Goal: Task Accomplishment & Management: Complete application form

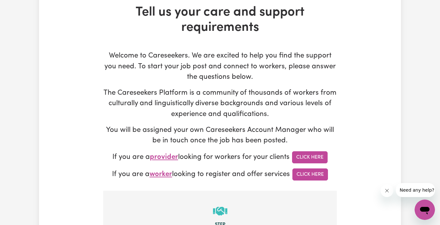
scroll to position [36, 0]
click at [314, 153] on link "Click Here" at bounding box center [310, 157] width 36 height 12
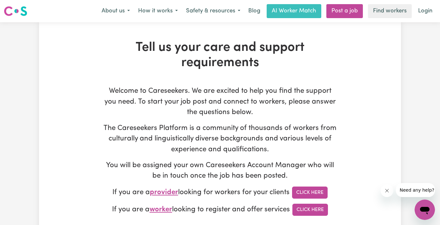
scroll to position [0, 0]
click at [339, 15] on link "Post a job" at bounding box center [344, 11] width 36 height 14
click at [345, 13] on link "Post a job" at bounding box center [344, 11] width 36 height 14
click at [344, 11] on link "Post a job" at bounding box center [344, 11] width 36 height 14
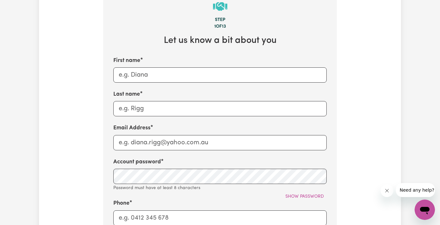
scroll to position [240, 0]
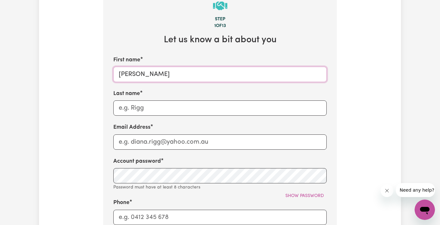
type input "[PERSON_NAME]"
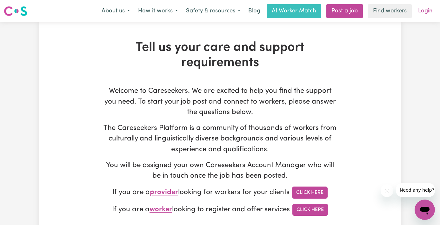
scroll to position [0, 0]
click at [422, 12] on link "Login" at bounding box center [425, 11] width 22 height 14
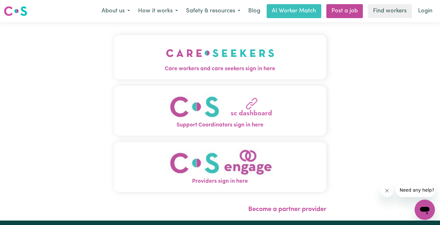
click at [262, 70] on span "Care workers and care seekers sign in here" at bounding box center [220, 69] width 212 height 8
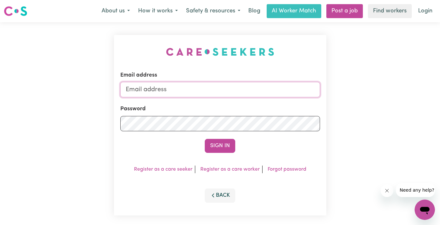
type input "deanna.r.dunlop@gmail.com"
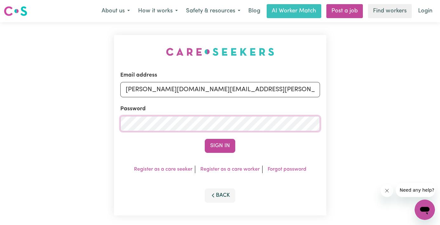
click at [220, 145] on button "Sign In" at bounding box center [220, 146] width 30 height 14
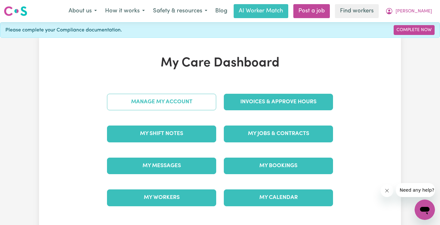
click at [180, 98] on link "Manage My Account" at bounding box center [161, 102] width 109 height 16
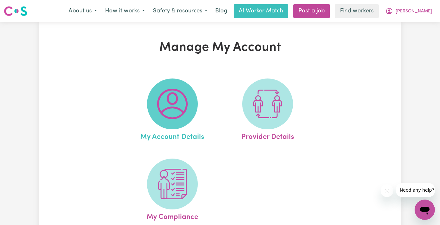
click at [178, 92] on img at bounding box center [172, 103] width 30 height 30
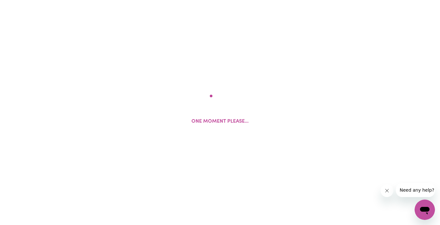
select select "Australian"
select select "text"
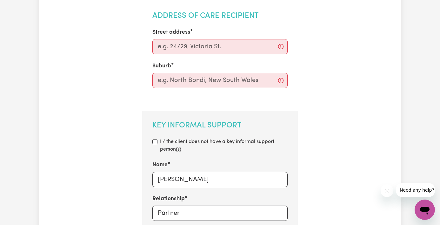
scroll to position [262, 0]
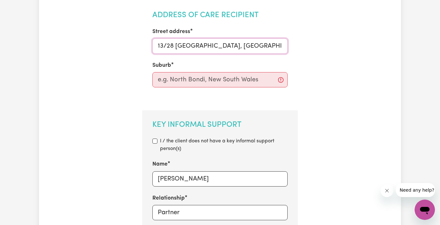
drag, startPoint x: 221, startPoint y: 43, endPoint x: 255, endPoint y: 42, distance: 33.6
click at [255, 42] on input "13/28 Prahran Grove, Elsternwick" at bounding box center [219, 45] width 135 height 15
type input "13/28 Prahran Grove, Elsternwick"
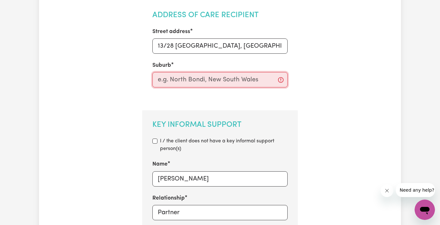
click at [239, 80] on input "text" at bounding box center [219, 79] width 135 height 15
paste input "Elsternwick"
type input "Elsternwick"
type input "Elsternwick, Victoria, 3185"
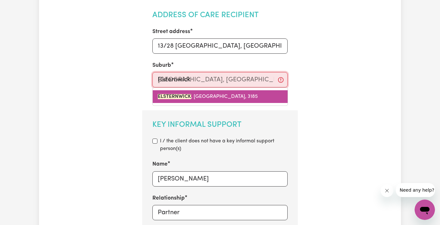
click at [216, 98] on link "ELSTERNWICK , Victoria, 3185" at bounding box center [220, 96] width 135 height 13
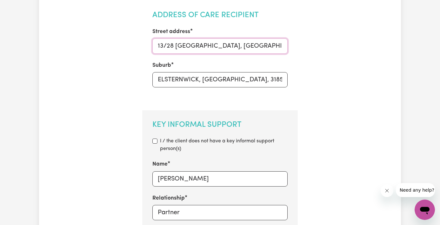
click at [242, 44] on input "13/28 Prahran Grove, Elsternwick" at bounding box center [219, 45] width 135 height 15
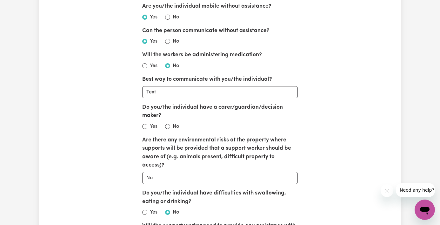
scroll to position [807, 0]
type input "13/28 Prahran Grove,"
click at [168, 123] on input "No" at bounding box center [167, 125] width 5 height 5
radio input "true"
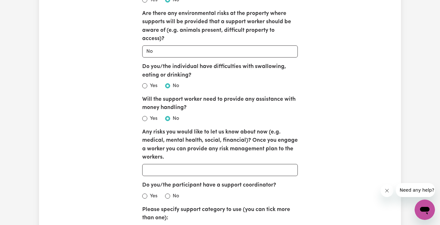
scroll to position [934, 0]
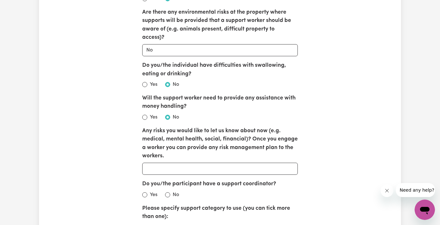
click at [173, 191] on label "No" at bounding box center [176, 195] width 6 height 8
click at [170, 192] on input "No" at bounding box center [167, 194] width 5 height 5
radio input "true"
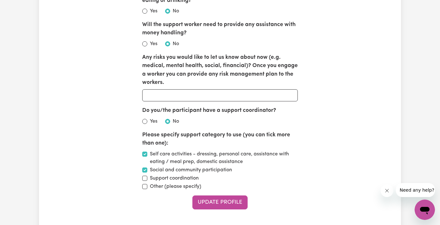
scroll to position [1008, 0]
click at [214, 195] on button "Update Profile" at bounding box center [219, 202] width 55 height 14
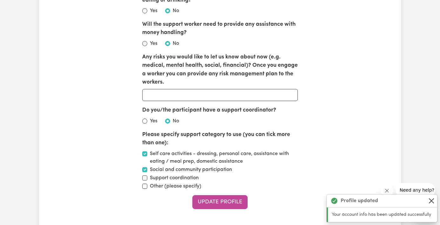
click at [431, 201] on button "Close" at bounding box center [431, 201] width 8 height 8
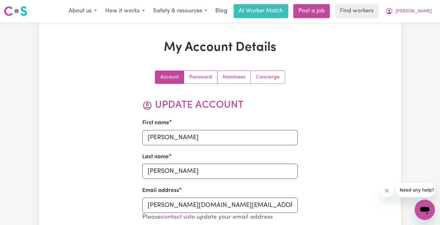
scroll to position [0, 0]
click at [425, 13] on span "[PERSON_NAME]" at bounding box center [413, 11] width 36 height 7
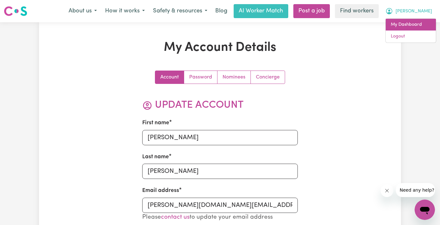
click at [423, 22] on link "My Dashboard" at bounding box center [410, 25] width 50 height 12
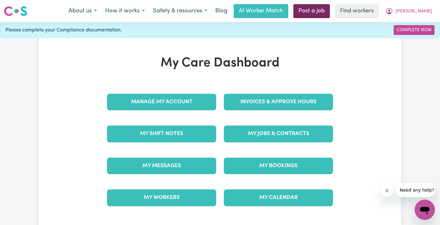
click at [330, 15] on link "Post a job" at bounding box center [311, 11] width 36 height 14
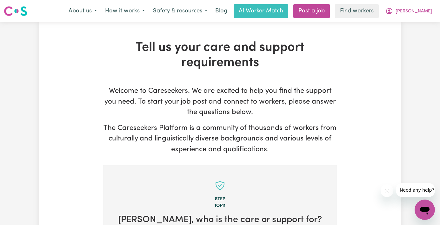
scroll to position [164, 0]
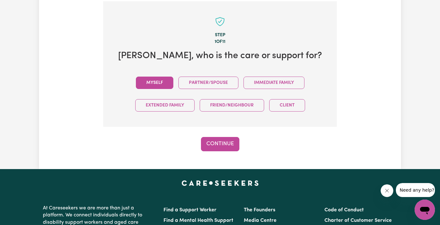
click at [154, 81] on button "Myself" at bounding box center [154, 82] width 37 height 12
click at [221, 144] on button "Continue" at bounding box center [220, 144] width 38 height 14
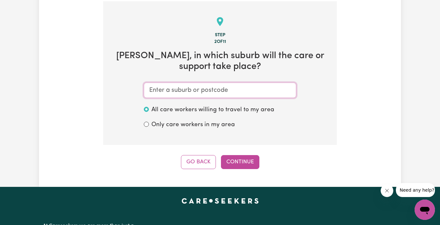
click at [218, 90] on input "text" at bounding box center [220, 89] width 152 height 15
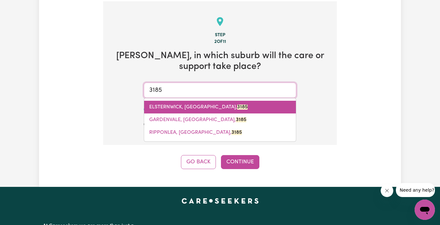
click at [208, 108] on link "ELSTERNWICK, Victoria, 3185" at bounding box center [220, 107] width 152 height 13
type input "ELSTERNWICK, Victoria, 3185"
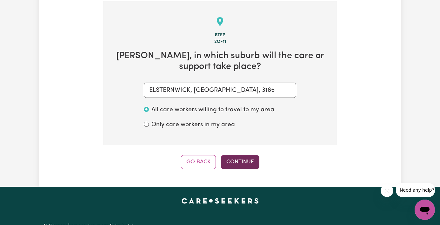
click at [247, 159] on button "Continue" at bounding box center [240, 162] width 38 height 14
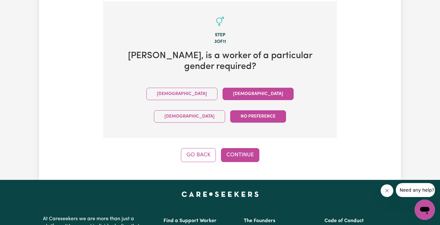
click at [222, 95] on button "Female" at bounding box center [257, 94] width 71 height 12
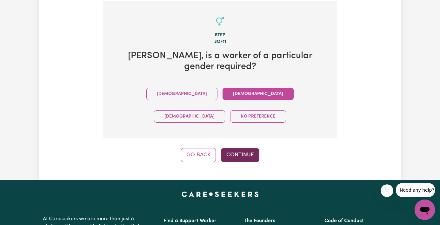
click at [238, 148] on button "Continue" at bounding box center [240, 155] width 38 height 14
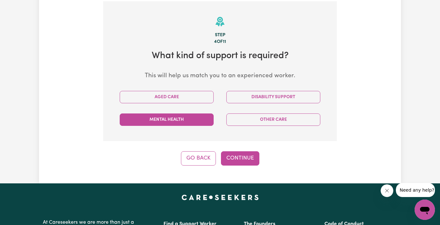
click at [194, 116] on button "Mental Health" at bounding box center [167, 119] width 94 height 12
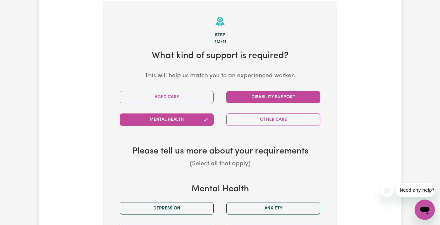
click at [247, 99] on button "Disability Support" at bounding box center [273, 97] width 94 height 12
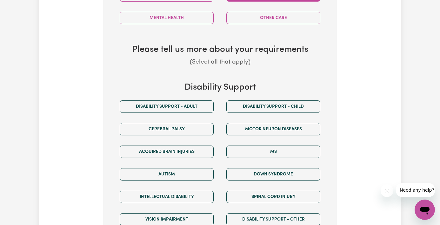
scroll to position [266, 0]
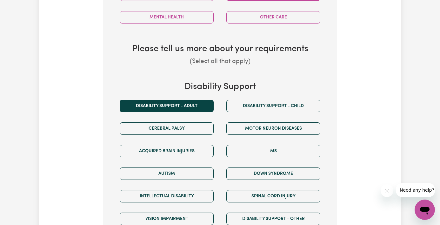
click at [194, 100] on button "Disability support - Adult" at bounding box center [167, 106] width 94 height 12
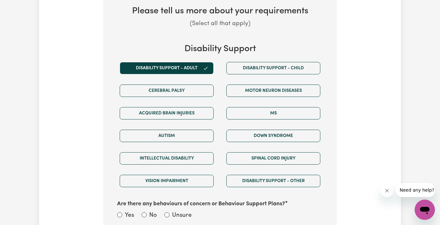
scroll to position [304, 0]
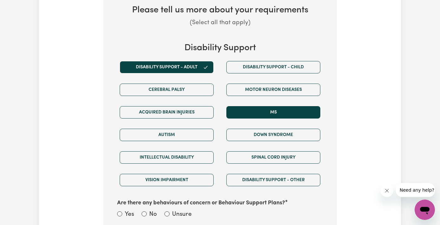
click at [244, 111] on button "MS" at bounding box center [273, 112] width 94 height 12
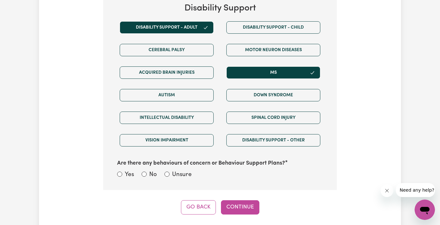
scroll to position [347, 0]
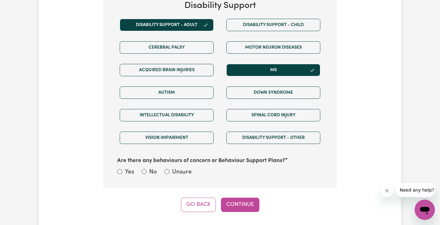
click at [145, 169] on input "No" at bounding box center [143, 171] width 5 height 5
radio input "true"
click at [243, 197] on button "Continue" at bounding box center [240, 204] width 38 height 14
select select "Australian"
select select "text"
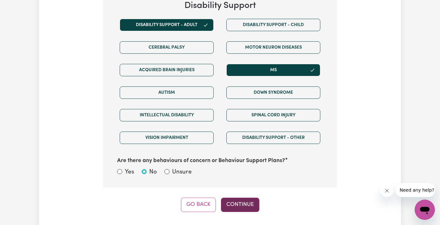
select select "NDIS_FUNDING_SELF_MANAGED"
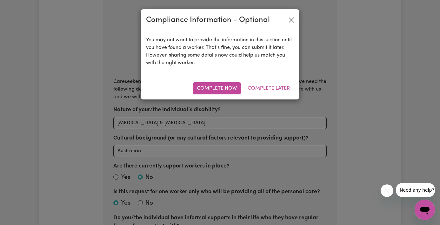
scroll to position [164, 0]
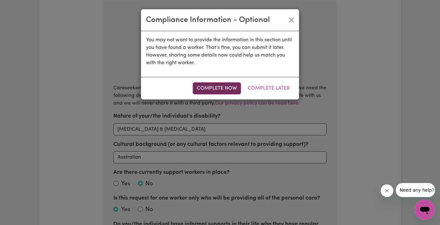
click at [222, 86] on button "Complete Now" at bounding box center [217, 88] width 48 height 12
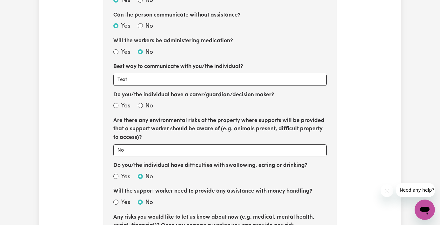
scroll to position [551, 0]
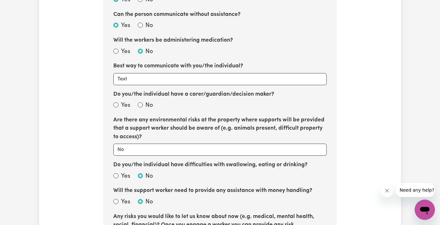
click at [142, 102] on input "No" at bounding box center [140, 104] width 5 height 5
radio input "true"
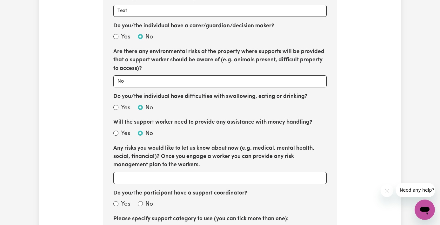
scroll to position [620, 0]
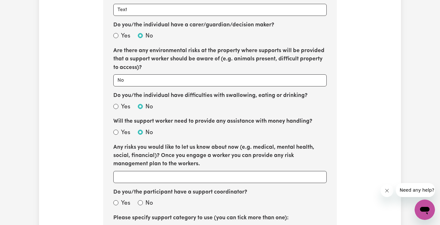
click at [139, 200] on input "No" at bounding box center [140, 202] width 5 height 5
radio input "true"
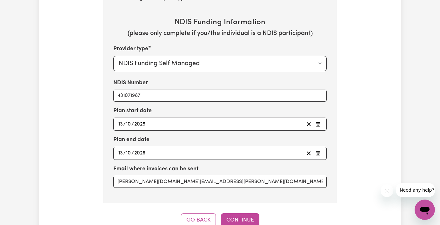
scroll to position [890, 0]
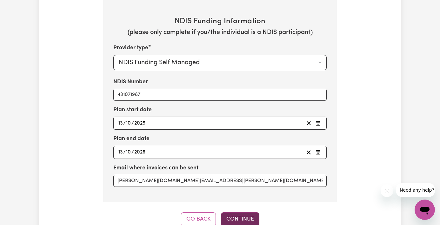
click at [234, 212] on button "Continue" at bounding box center [240, 219] width 38 height 14
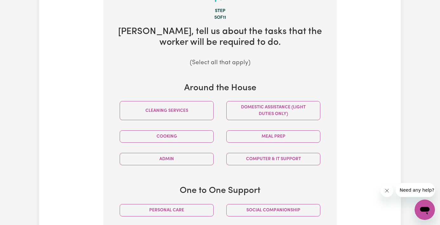
scroll to position [164, 0]
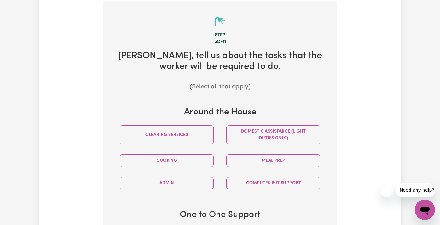
click at [271, 142] on div "Domestic assistance (light duties only)" at bounding box center [273, 134] width 107 height 29
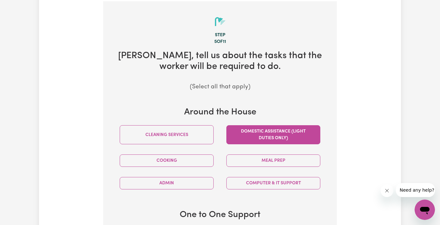
click at [281, 134] on button "Domestic assistance (light duties only)" at bounding box center [273, 134] width 94 height 19
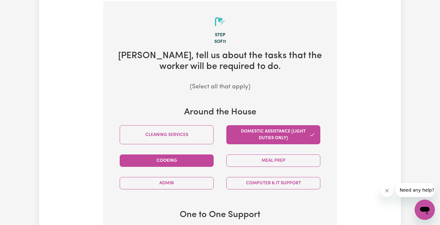
click at [199, 158] on button "Cooking" at bounding box center [167, 160] width 94 height 12
click at [250, 164] on div "Meal prep" at bounding box center [273, 160] width 107 height 23
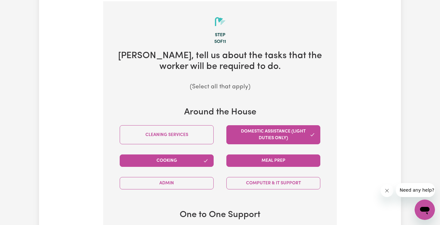
click at [264, 160] on button "Meal prep" at bounding box center [273, 160] width 94 height 12
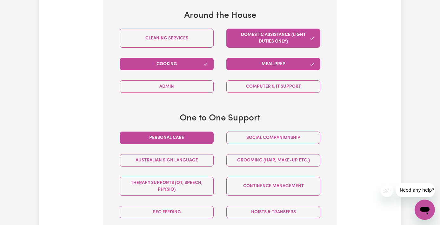
scroll to position [262, 0]
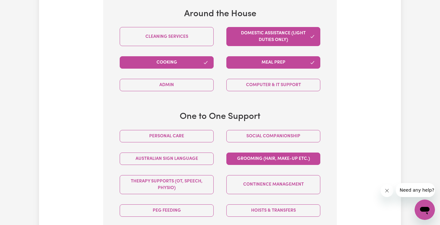
click at [242, 156] on button "Grooming (hair, make-up etc.)" at bounding box center [273, 158] width 94 height 12
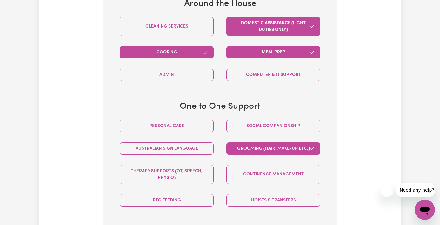
scroll to position [272, 0]
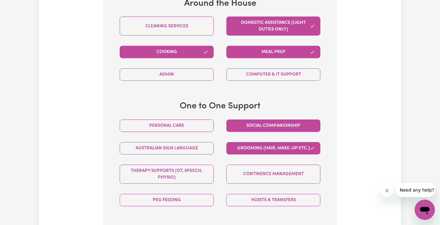
click at [255, 123] on button "Social companionship" at bounding box center [273, 125] width 94 height 12
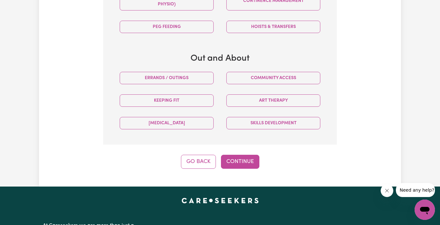
scroll to position [445, 0]
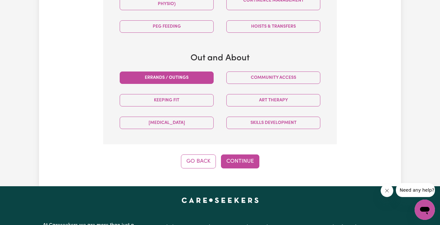
click at [201, 80] on button "Errands / Outings" at bounding box center [167, 77] width 94 height 12
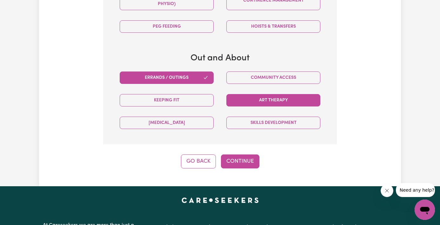
click at [244, 96] on button "Art therapy" at bounding box center [273, 100] width 94 height 12
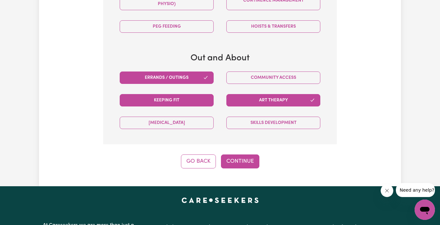
click at [203, 98] on button "Keeping fit" at bounding box center [167, 100] width 94 height 12
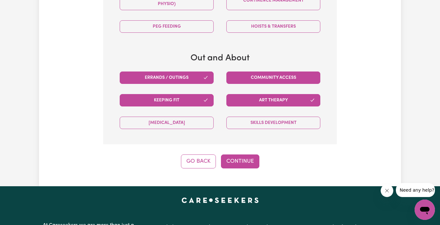
click at [271, 74] on button "Community access" at bounding box center [273, 77] width 94 height 12
click at [238, 160] on button "Continue" at bounding box center [240, 161] width 38 height 14
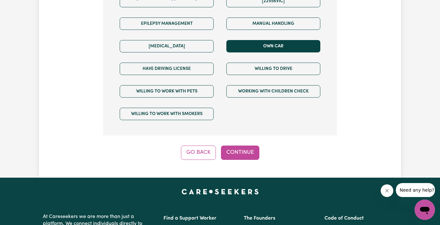
scroll to position [488, 0]
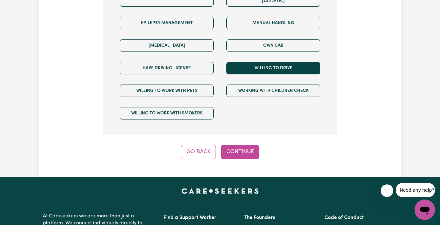
click at [274, 62] on button "Willing to drive" at bounding box center [273, 68] width 94 height 12
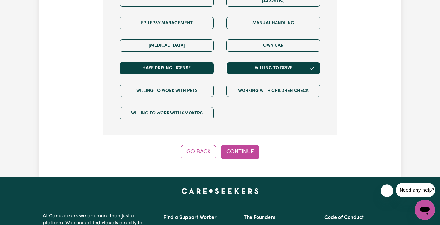
click at [209, 62] on button "Have driving license" at bounding box center [167, 68] width 94 height 12
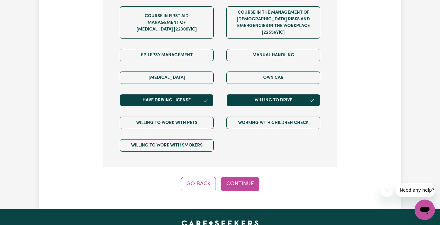
scroll to position [448, 0]
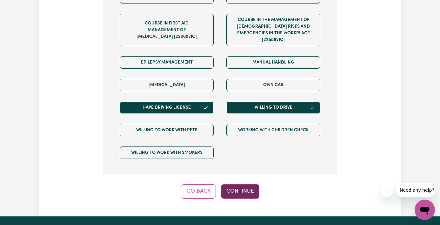
click at [242, 184] on button "Continue" at bounding box center [240, 191] width 38 height 14
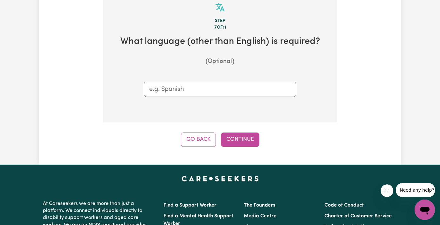
scroll to position [164, 0]
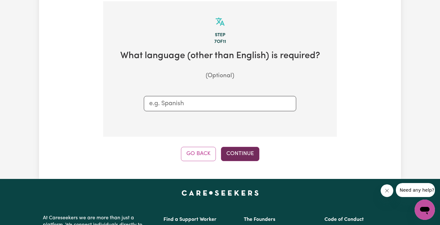
click at [244, 152] on button "Continue" at bounding box center [240, 154] width 38 height 14
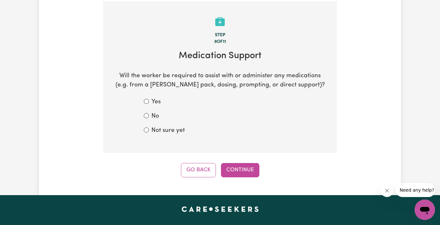
click at [158, 113] on label "No" at bounding box center [155, 116] width 8 height 9
click at [149, 113] on input "No" at bounding box center [146, 115] width 5 height 5
radio input "true"
click at [231, 166] on button "Continue" at bounding box center [240, 170] width 38 height 14
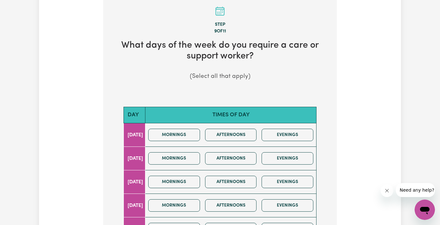
scroll to position [175, 0]
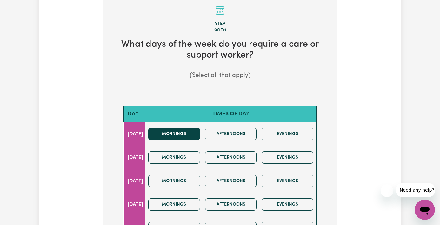
click at [186, 131] on button "Mornings" at bounding box center [174, 134] width 52 height 12
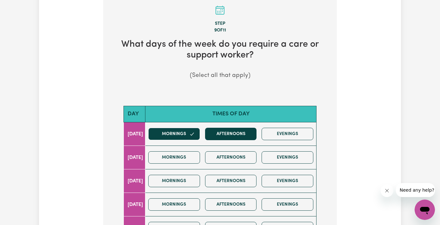
click at [241, 131] on button "Afternoons" at bounding box center [231, 134] width 52 height 12
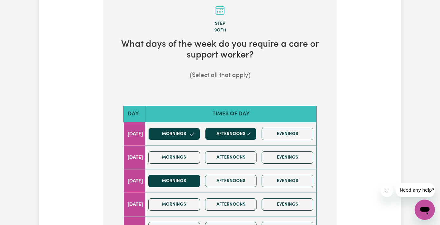
click at [178, 179] on button "Mornings" at bounding box center [174, 180] width 52 height 12
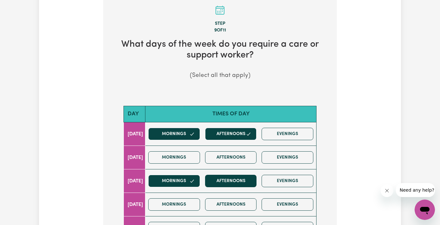
click at [232, 183] on button "Afternoons" at bounding box center [231, 180] width 52 height 12
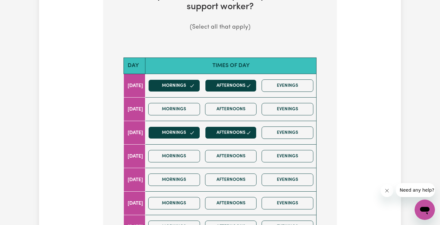
scroll to position [225, 0]
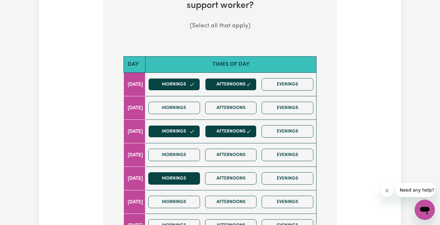
click at [187, 175] on button "Mornings" at bounding box center [174, 178] width 52 height 12
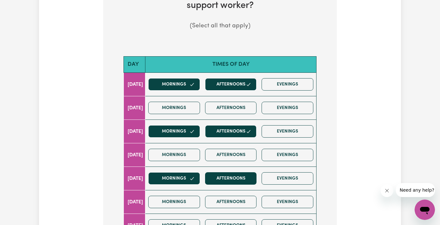
click at [234, 179] on button "Afternoons" at bounding box center [231, 178] width 52 height 12
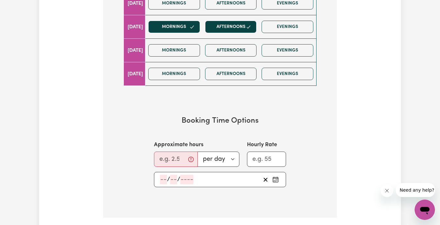
scroll to position [380, 0]
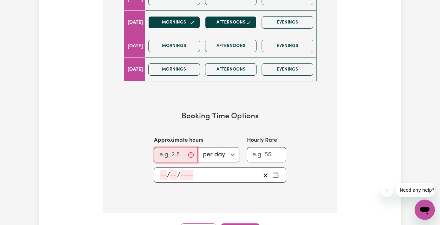
click at [173, 149] on input "Approximate hours" at bounding box center [176, 154] width 44 height 15
type input "2"
click at [232, 171] on div "/ /" at bounding box center [209, 175] width 101 height 10
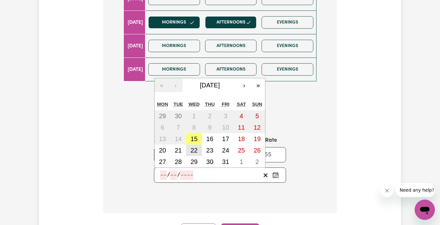
click at [194, 147] on abbr "22" at bounding box center [193, 150] width 7 height 7
type input "2025-10-22"
type input "22"
type input "10"
type input "2025"
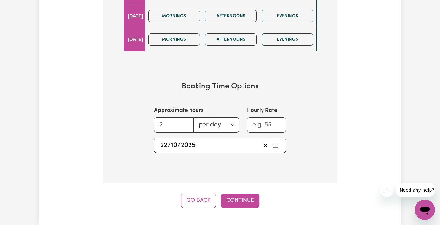
scroll to position [410, 0]
click at [241, 198] on button "Continue" at bounding box center [240, 200] width 38 height 14
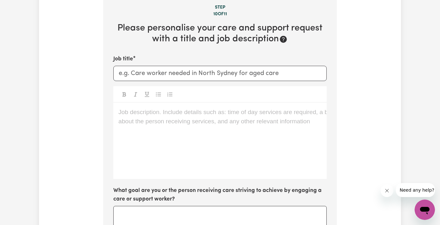
scroll to position [164, 0]
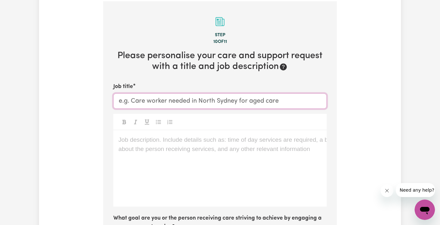
click at [189, 98] on input "Job title" at bounding box center [219, 100] width 213 height 15
type input "Care worker needed Elsternwick"
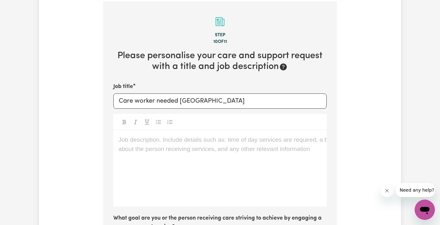
click at [197, 146] on div "Job description. Include details such as: time of day services are required, a …" at bounding box center [219, 168] width 213 height 76
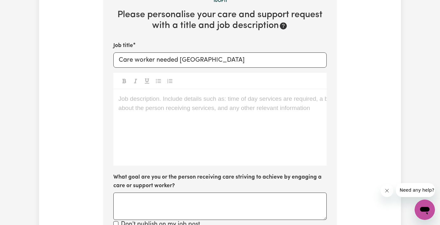
scroll to position [205, 0]
drag, startPoint x: 120, startPoint y: 98, endPoint x: 209, endPoint y: 107, distance: 90.2
click at [209, 107] on div "Job description. Include details such as: time of day services are required, a …" at bounding box center [219, 127] width 213 height 76
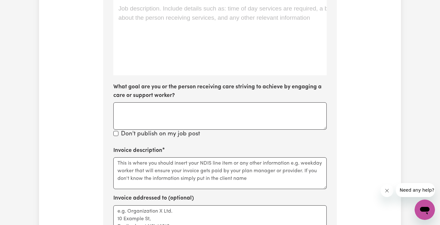
scroll to position [295, 0]
click at [172, 164] on textarea "Invoice description" at bounding box center [219, 173] width 213 height 32
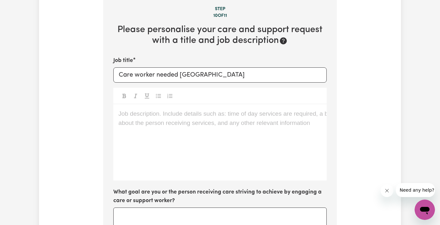
scroll to position [185, 0]
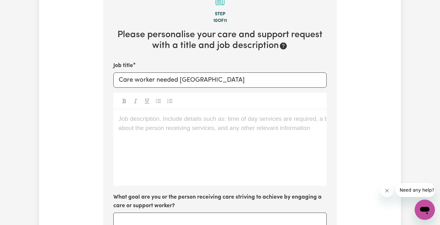
type textarea "Self managed."
drag, startPoint x: 218, startPoint y: 80, endPoint x: 121, endPoint y: 65, distance: 98.1
click at [121, 65] on div "Job title Care worker needed Elsternwick" at bounding box center [219, 75] width 213 height 26
paste input "Support Worker ("
click at [168, 78] on input "Support Worker (Elsternwick" at bounding box center [219, 79] width 213 height 15
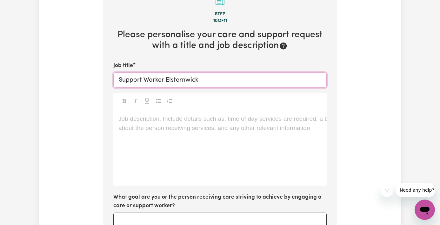
click at [207, 79] on input "Support Worker Elsternwick" at bounding box center [219, 79] width 213 height 15
paste input "🌻"
type input "Support Worker Elsternwick 🌻"
click at [179, 121] on p "Job description. Include details such as: time of day services are required, a …" at bounding box center [219, 118] width 203 height 9
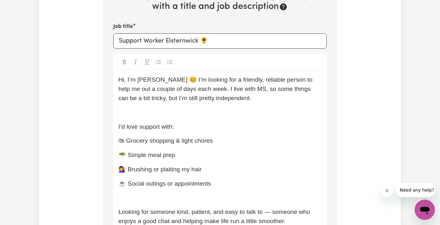
scroll to position [229, 0]
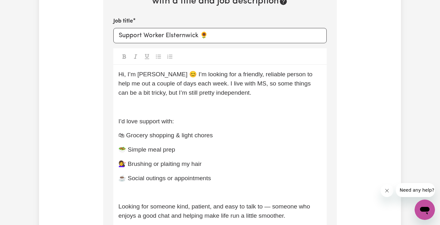
click at [198, 133] on span "🛍 Grocery shopping & light chores" at bounding box center [165, 135] width 94 height 7
click at [251, 133] on p "🛍 Grocery shopping & light household chores" at bounding box center [219, 135] width 203 height 9
click at [186, 148] on p "🥗 Simple meal prep" at bounding box center [219, 149] width 203 height 9
click at [160, 162] on span "💇‍♀️ Brushing or plaiting my hair" at bounding box center [159, 163] width 83 height 7
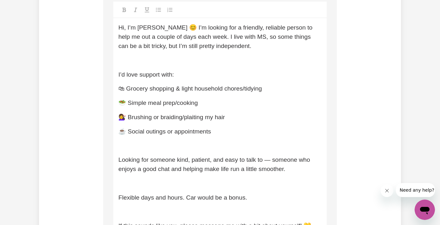
scroll to position [277, 0]
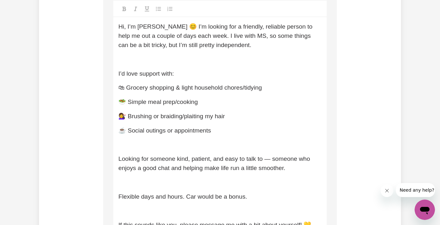
click at [266, 155] on span "Looking for someone kind, patient, and easy to talk to — someone who enjoys a g…" at bounding box center [214, 163] width 193 height 16
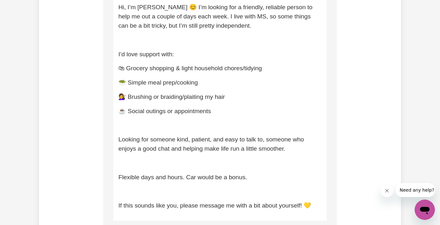
scroll to position [297, 0]
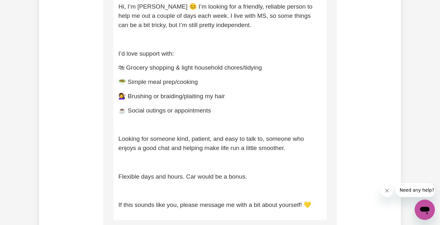
click at [123, 173] on span "Flexible days and hours. Car would be a bonus." at bounding box center [182, 176] width 128 height 7
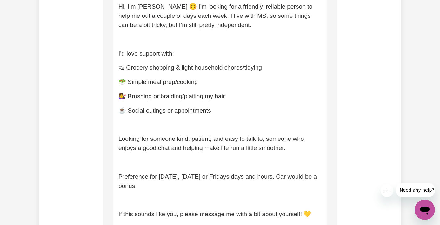
click at [252, 173] on span "Preference for Monday, Wednesday or Fridays days and hours. Car would be a bonu…" at bounding box center [218, 181] width 200 height 16
click at [247, 173] on span "Preference for Monday, Wednesday or Fridays and hours. Car would be a bonus." at bounding box center [211, 181] width 186 height 16
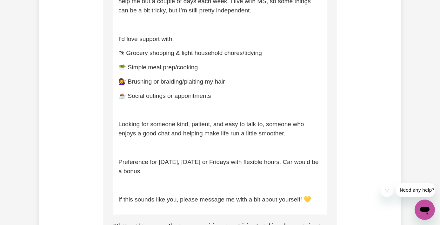
scroll to position [312, 0]
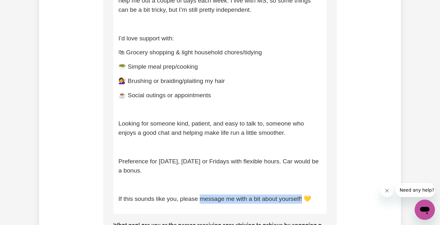
drag, startPoint x: 199, startPoint y: 195, endPoint x: 300, endPoint y: 192, distance: 101.5
click at [300, 195] on span "If this sounds like you, please message me with a bit about yourself! 💛" at bounding box center [214, 198] width 193 height 7
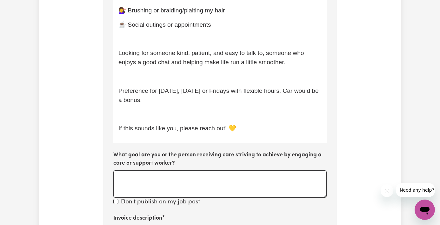
scroll to position [382, 0]
click at [133, 176] on textarea "What goal are you or the person receiving care striving to achieve by engaging …" at bounding box center [219, 183] width 213 height 27
paste textarea "I’m looking for some extra help to make day-to-day life a little easier and mor…"
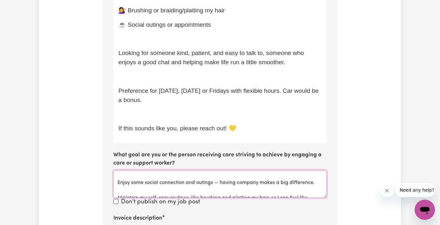
scroll to position [56, 0]
click at [217, 177] on textarea "I’m looking for some extra help to make day-to-day life a little easier and mor…" at bounding box center [219, 183] width 213 height 27
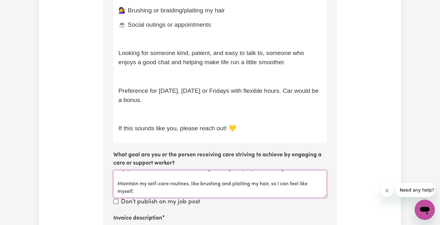
scroll to position [70, 0]
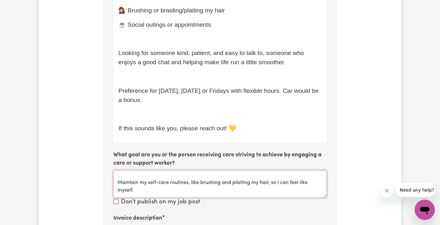
click at [203, 176] on textarea "I’m looking for some extra help to make day-to-day life a little easier and mor…" at bounding box center [219, 183] width 213 height 27
click at [232, 177] on textarea "I’m looking for some extra help to make day-to-day life a little easier and mor…" at bounding box center [219, 183] width 213 height 27
click at [256, 178] on textarea "I’m looking for some extra help to make day-to-day life a little easier and mor…" at bounding box center [219, 183] width 213 height 27
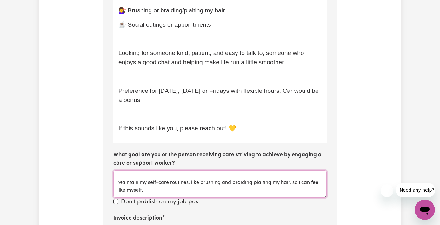
type textarea "I’m looking for some extra help to make day-to-day life a little easier and mor…"
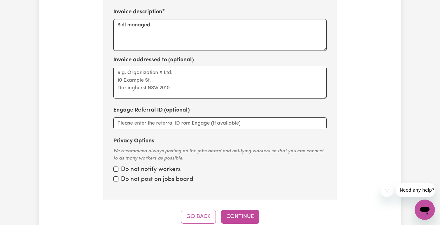
scroll to position [588, 0]
click at [240, 209] on button "Continue" at bounding box center [240, 216] width 38 height 14
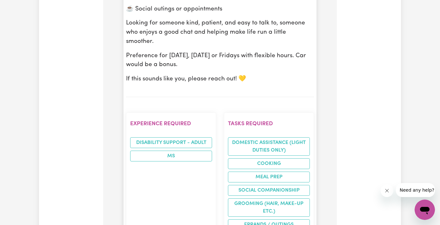
scroll to position [446, 0]
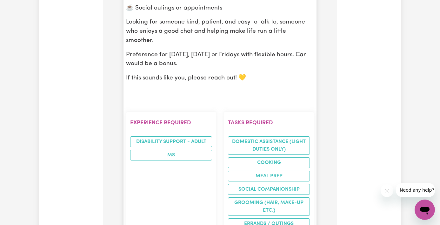
click at [202, 161] on section "Experience required Disability support - Adult MS" at bounding box center [171, 196] width 90 height 170
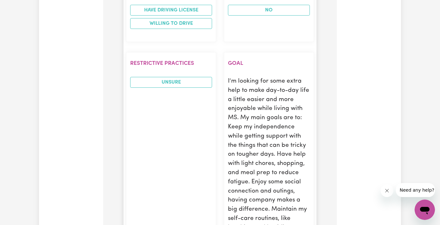
scroll to position [996, 0]
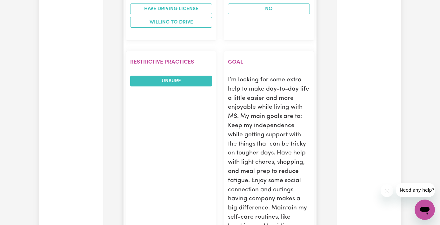
click at [187, 75] on span "UNSURE" at bounding box center [171, 80] width 82 height 11
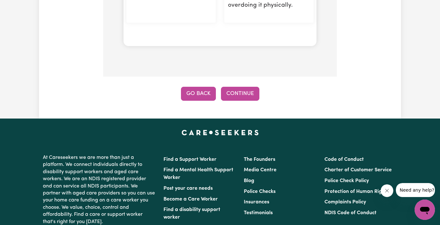
click at [197, 87] on button "Go Back" at bounding box center [198, 94] width 35 height 14
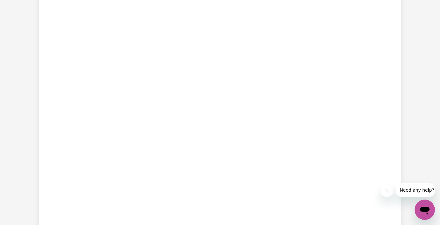
scroll to position [164, 0]
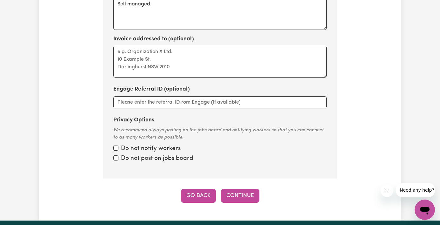
click at [190, 188] on button "Go Back" at bounding box center [198, 195] width 35 height 14
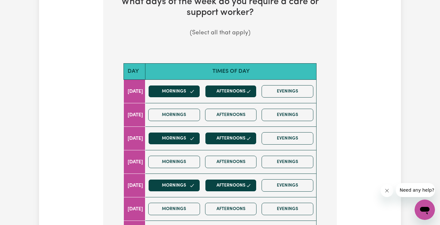
scroll to position [164, 0]
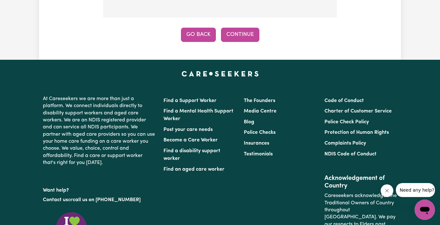
click at [199, 37] on button "Go Back" at bounding box center [198, 35] width 35 height 14
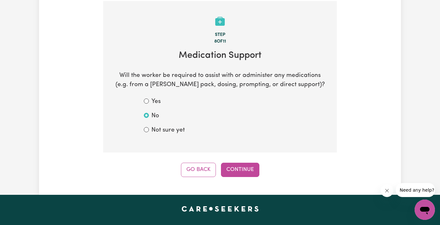
scroll to position [164, 0]
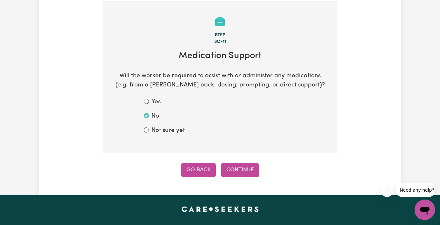
click at [199, 165] on button "Go Back" at bounding box center [198, 170] width 35 height 14
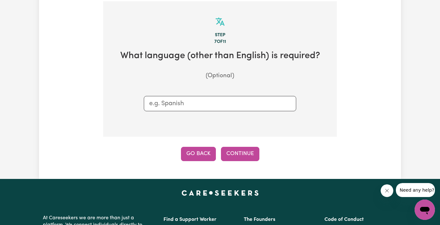
click at [198, 155] on button "Go Back" at bounding box center [198, 154] width 35 height 14
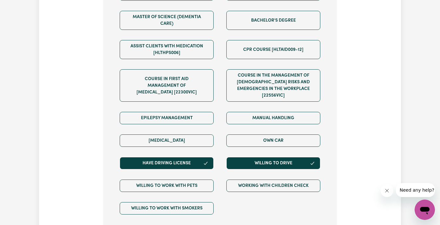
scroll to position [394, 0]
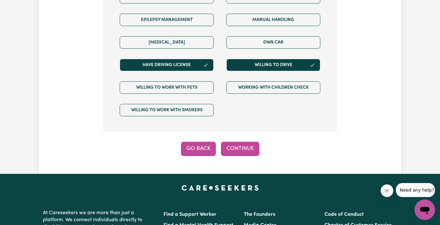
click at [198, 143] on button "Go Back" at bounding box center [198, 148] width 35 height 14
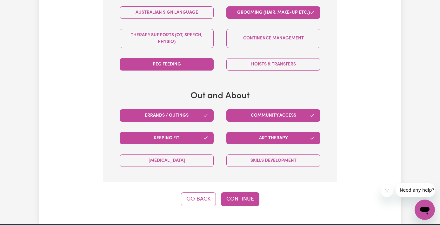
scroll to position [409, 0]
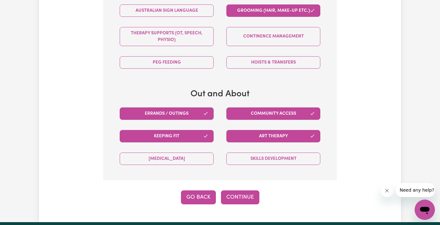
click at [200, 194] on button "Go Back" at bounding box center [198, 197] width 35 height 14
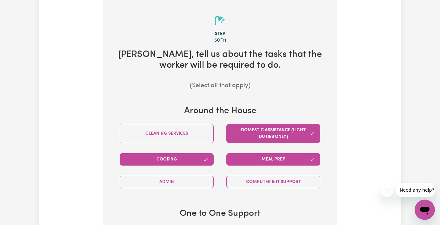
select select "Australian"
select select "text"
select select "NDIS_FUNDING_SELF_MANAGED"
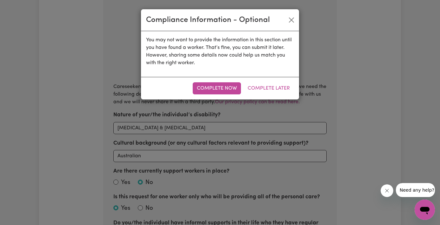
scroll to position [164, 0]
click at [232, 91] on button "Complete Now" at bounding box center [217, 88] width 48 height 12
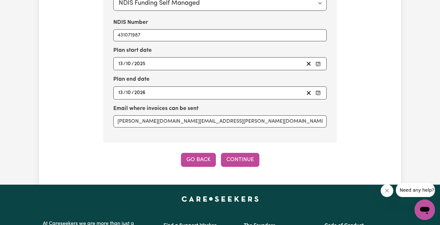
click at [193, 153] on button "Go Back" at bounding box center [198, 160] width 35 height 14
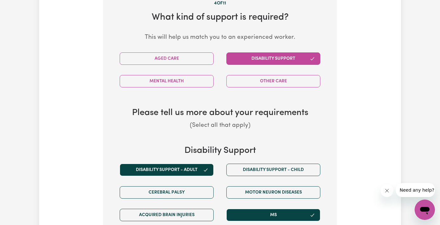
scroll to position [210, 0]
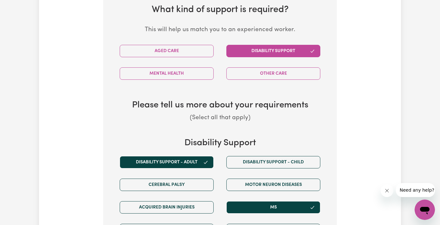
click at [191, 161] on button "Disability support - Adult" at bounding box center [167, 162] width 94 height 12
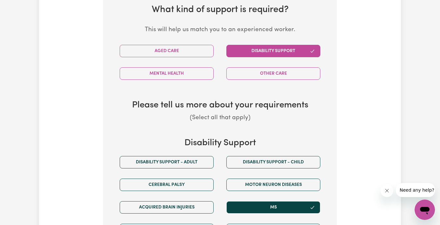
click at [246, 202] on button "MS" at bounding box center [273, 207] width 94 height 12
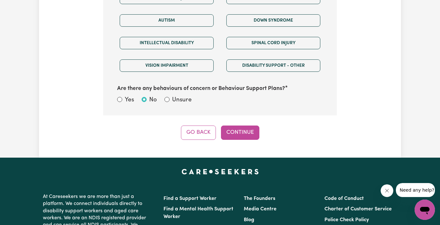
scroll to position [419, 0]
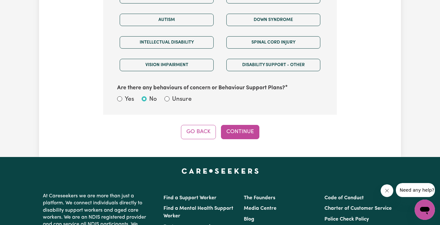
click at [144, 96] on input "No" at bounding box center [143, 98] width 5 height 5
click at [202, 127] on button "Go Back" at bounding box center [198, 132] width 35 height 14
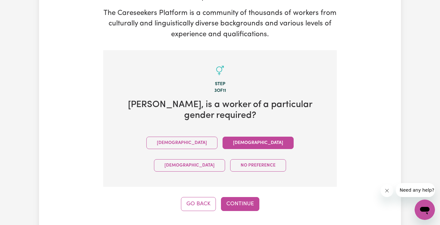
scroll to position [115, 0]
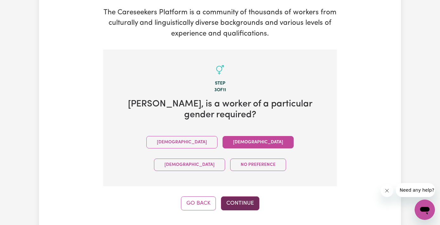
click at [237, 196] on button "Continue" at bounding box center [240, 203] width 38 height 14
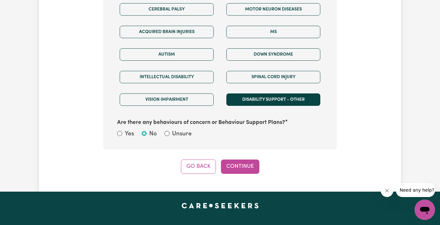
scroll to position [386, 0]
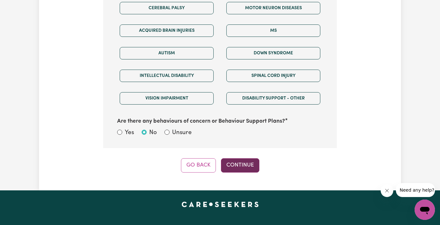
click at [244, 161] on button "Continue" at bounding box center [240, 165] width 38 height 14
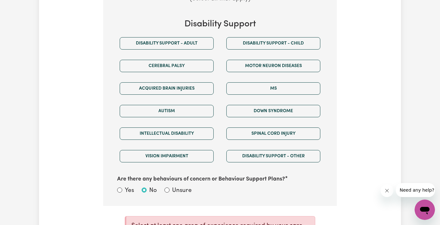
scroll to position [326, 0]
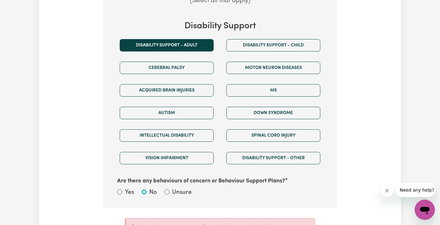
click at [192, 45] on button "Disability support - Adult" at bounding box center [167, 45] width 94 height 12
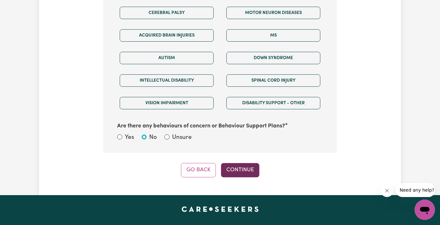
scroll to position [382, 0]
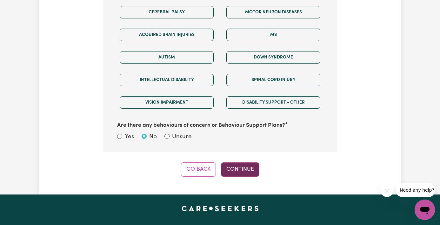
click at [239, 167] on button "Continue" at bounding box center [240, 169] width 38 height 14
select select "Australian"
select select "text"
select select "NDIS_FUNDING_SELF_MANAGED"
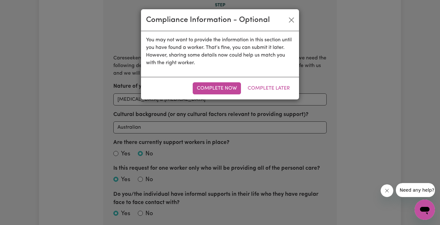
scroll to position [164, 0]
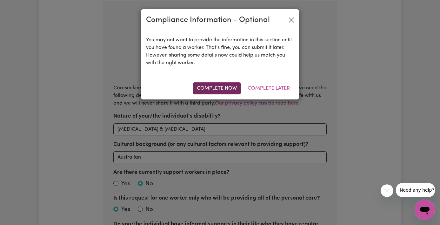
click at [227, 91] on button "Complete Now" at bounding box center [217, 88] width 48 height 12
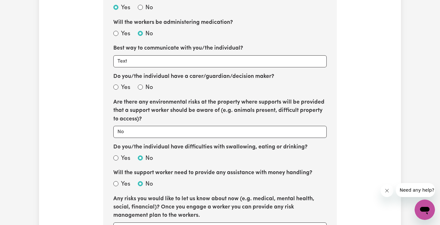
scroll to position [569, 0]
click at [140, 84] on input "No" at bounding box center [140, 86] width 5 height 5
radio input "true"
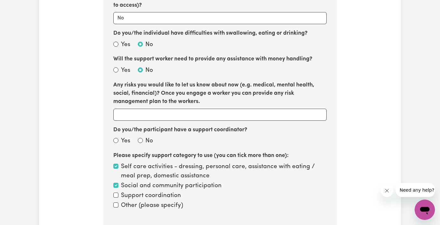
scroll to position [683, 0]
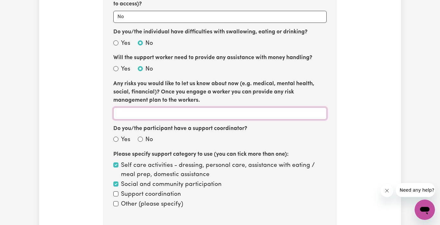
click at [174, 107] on input "Any risks you would like to let us know about now (e.g. medical, mental health,…" at bounding box center [219, 113] width 213 height 12
type input "No"
click at [140, 136] on input "No" at bounding box center [140, 138] width 5 height 5
radio input "true"
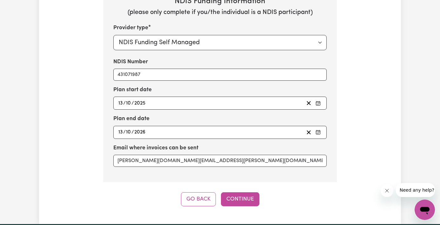
scroll to position [912, 0]
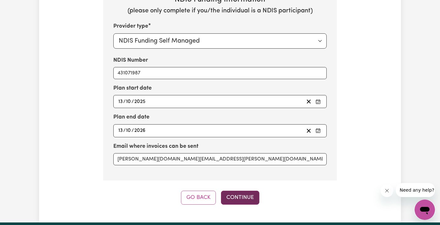
click at [244, 190] on button "Continue" at bounding box center [240, 197] width 38 height 14
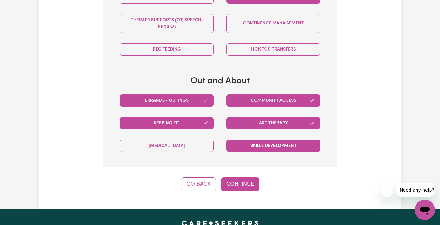
scroll to position [424, 0]
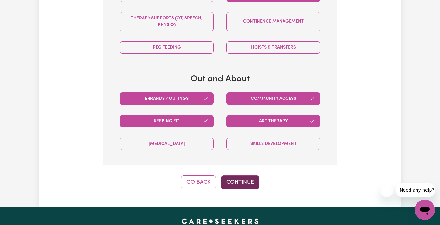
click at [242, 182] on button "Continue" at bounding box center [240, 182] width 38 height 14
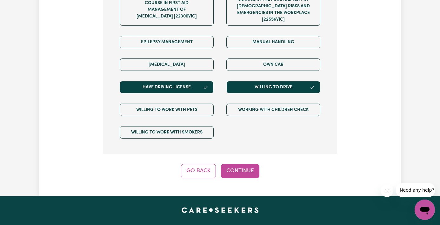
scroll to position [513, 0]
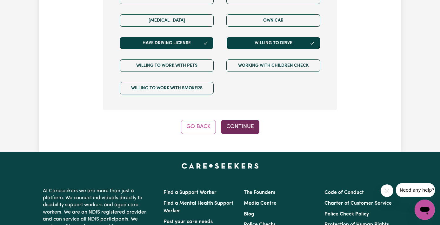
click at [246, 120] on button "Continue" at bounding box center [240, 127] width 38 height 14
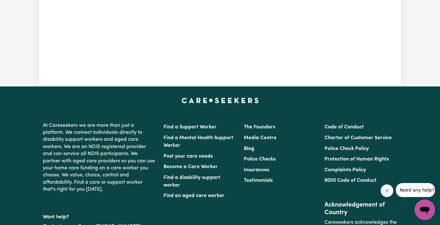
scroll to position [164, 0]
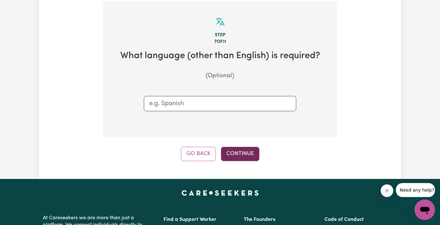
click at [246, 150] on button "Continue" at bounding box center [240, 154] width 38 height 14
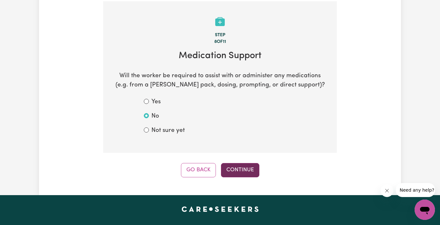
click at [239, 166] on button "Continue" at bounding box center [240, 170] width 38 height 14
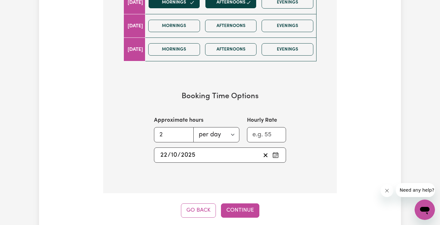
scroll to position [401, 0]
click at [242, 202] on button "Continue" at bounding box center [240, 209] width 38 height 14
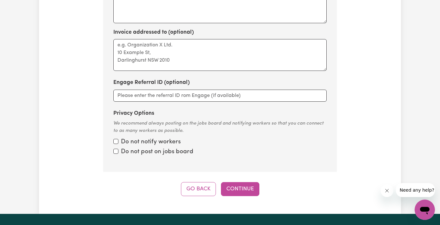
scroll to position [618, 0]
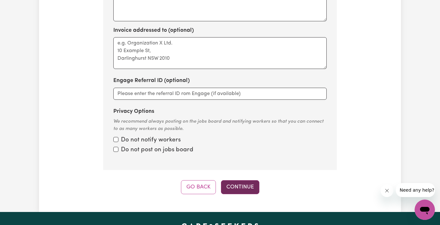
click at [238, 180] on button "Continue" at bounding box center [240, 187] width 38 height 14
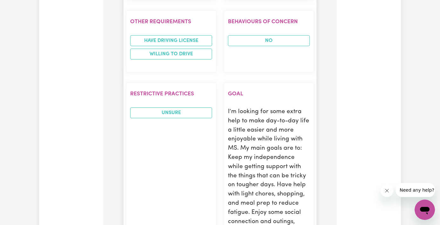
scroll to position [965, 0]
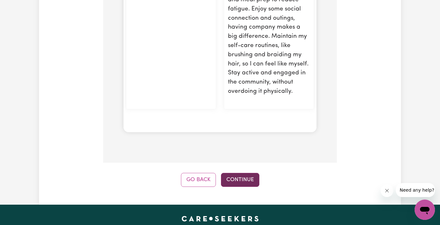
click at [246, 173] on button "Continue" at bounding box center [240, 180] width 38 height 14
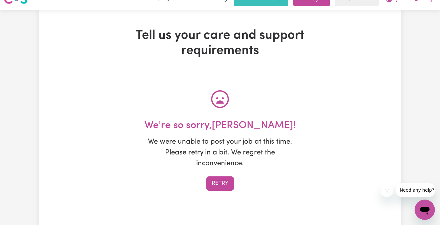
scroll to position [0, 0]
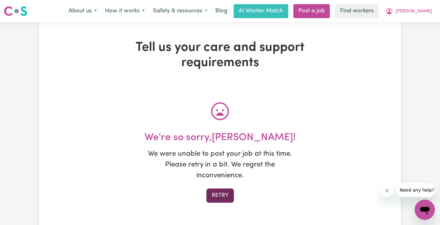
click at [220, 193] on button "Retry" at bounding box center [220, 195] width 28 height 14
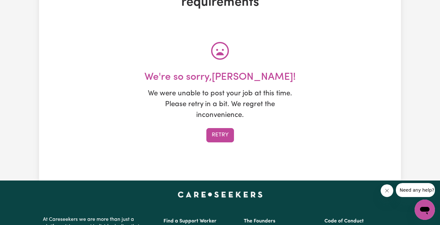
scroll to position [61, 0]
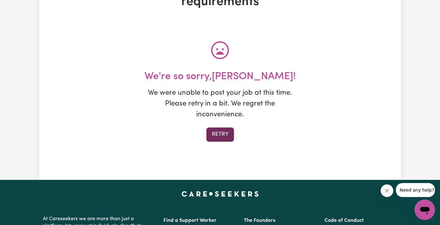
click at [227, 134] on button "Retry" at bounding box center [220, 134] width 28 height 14
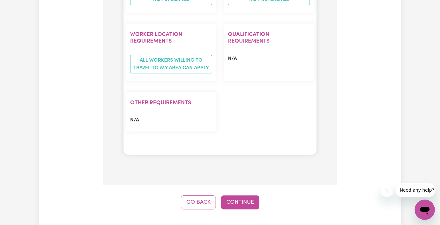
scroll to position [502, 0]
click at [238, 199] on button "Continue" at bounding box center [240, 203] width 38 height 14
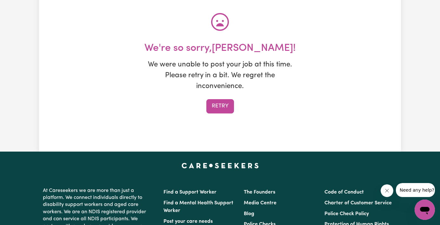
scroll to position [0, 0]
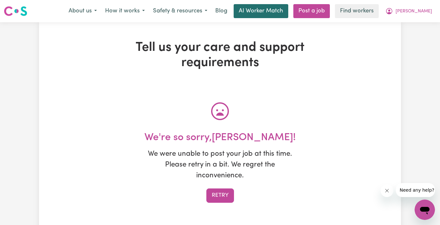
click at [288, 16] on link "AI Worker Match" at bounding box center [260, 11] width 55 height 14
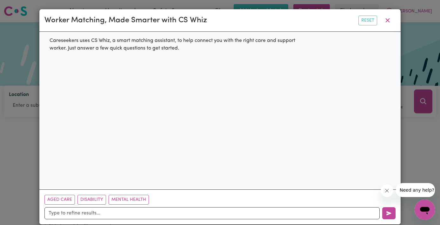
scroll to position [9, 0]
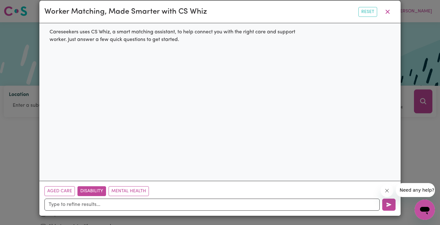
click at [97, 189] on button "Disability" at bounding box center [91, 191] width 29 height 10
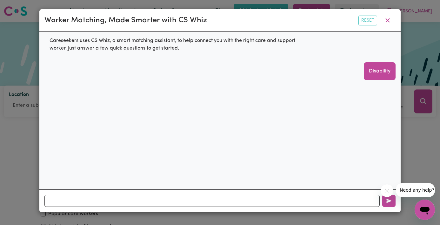
scroll to position [0, 0]
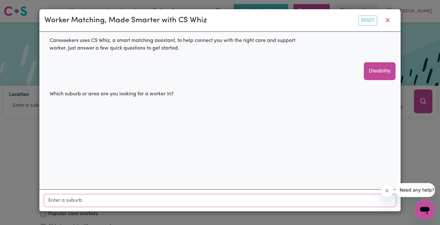
click at [95, 197] on input "Location" at bounding box center [219, 199] width 351 height 11
type input "els"
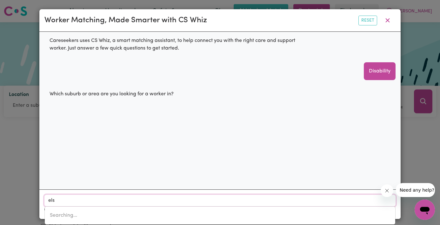
type input "elsEY, Northern Territory, 0852"
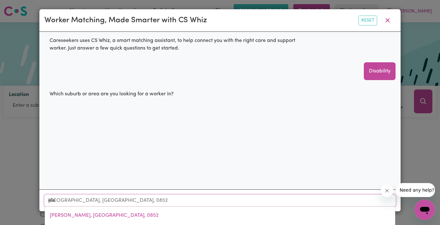
type input "elst"
type input "elste"
type input "elsteRNWICK, Victoria, 3185"
type input "elster"
type input "elsterNWICK, Victoria, 3185"
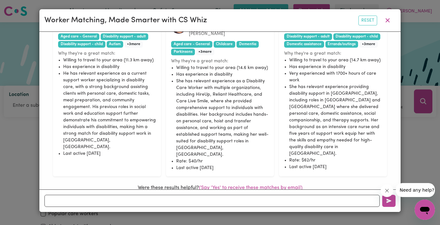
scroll to position [546, 0]
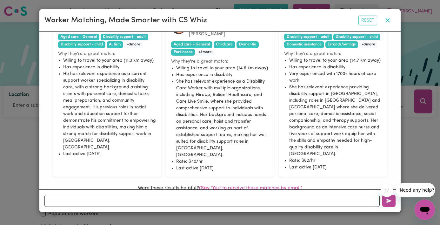
click at [386, 19] on icon "button" at bounding box center [387, 20] width 4 height 4
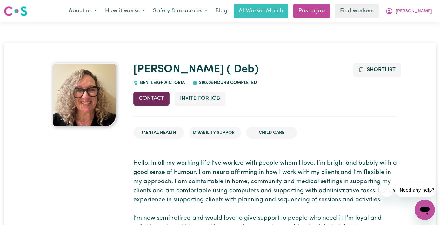
click at [148, 99] on button "Contact" at bounding box center [151, 98] width 36 height 14
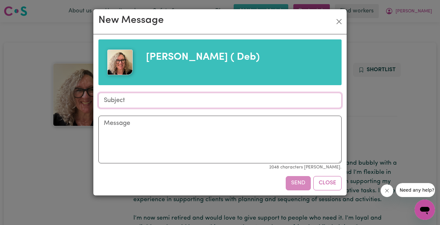
click at [158, 97] on input "Subject" at bounding box center [219, 100] width 243 height 15
click at [340, 21] on button "Close" at bounding box center [339, 21] width 10 height 10
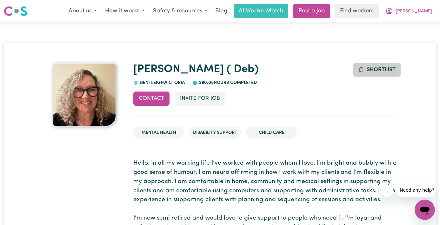
click at [359, 69] on icon "Add to shortlist" at bounding box center [361, 70] width 6 height 6
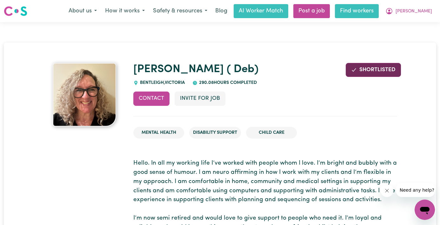
click at [373, 10] on link "Find workers" at bounding box center [357, 11] width 44 height 14
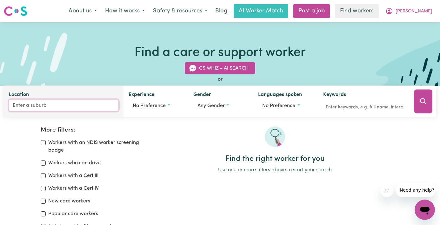
click at [57, 106] on input "Location" at bounding box center [63, 105] width 109 height 11
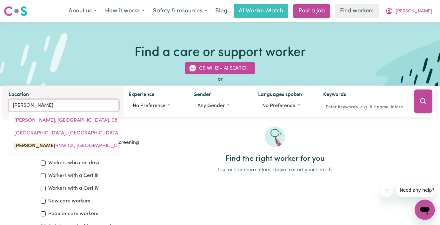
type input "elster"
type input "elsterNWICK, Victoria, 3185"
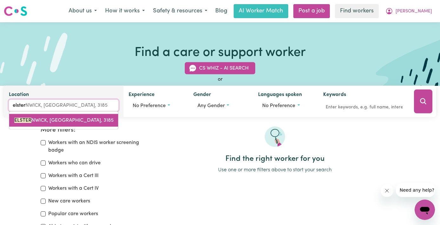
click at [42, 122] on span "ELSTER NWICK, Victoria, 3185" at bounding box center [63, 120] width 99 height 5
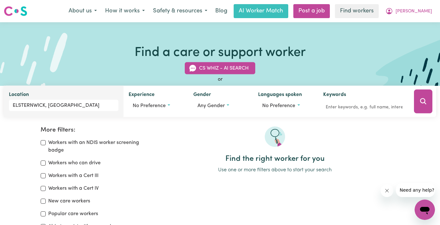
click at [44, 162] on input "Workers who can drive" at bounding box center [43, 162] width 5 height 5
checkbox input "true"
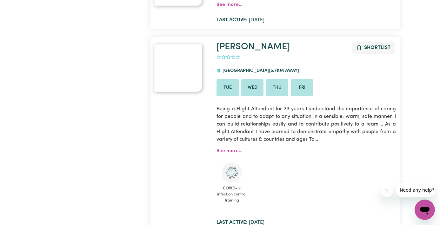
scroll to position [1716, 0]
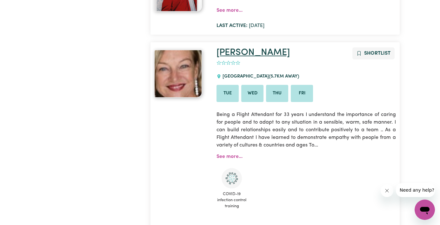
click at [252, 48] on link "Jacqueline" at bounding box center [252, 52] width 73 height 9
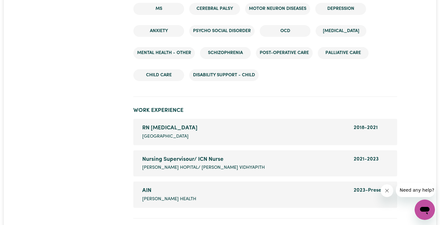
scroll to position [1049, 0]
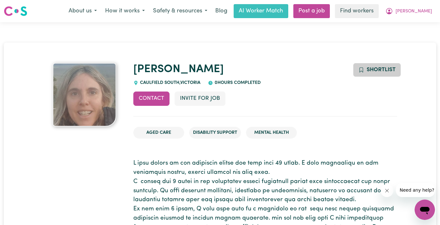
click at [381, 71] on span "Shortlist" at bounding box center [380, 69] width 29 height 5
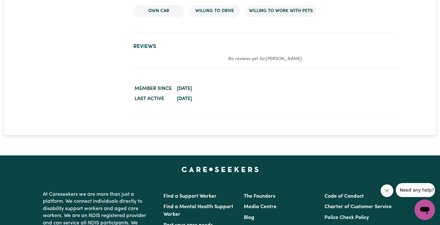
scroll to position [1033, 0]
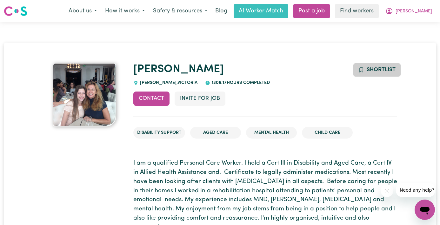
click at [371, 73] on button "Shortlist" at bounding box center [377, 70] width 48 height 14
